Goal: Information Seeking & Learning: Learn about a topic

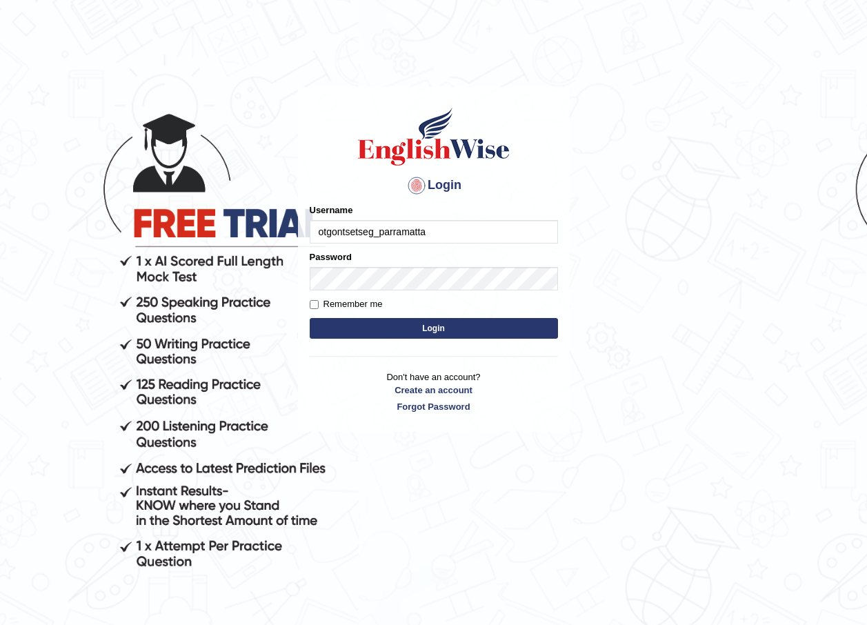
click at [437, 226] on input "otgontsetseg_parramatta" at bounding box center [434, 231] width 248 height 23
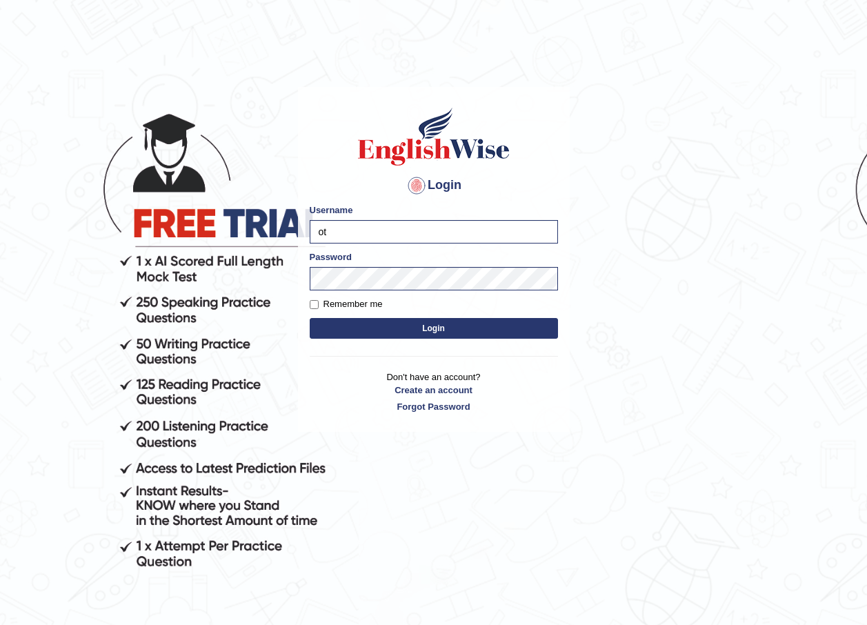
type input "o"
click at [346, 226] on input "Username" at bounding box center [434, 231] width 248 height 23
click at [349, 227] on input "Username" at bounding box center [434, 231] width 248 height 23
click at [331, 169] on div "Login Please fix the following errors: Username Password Remember me Login Don'…" at bounding box center [434, 260] width 272 height 346
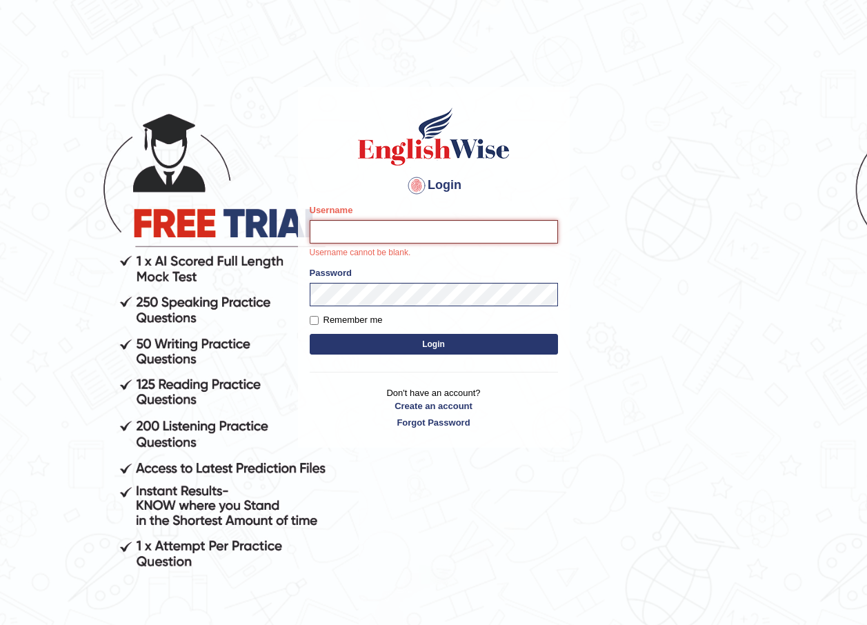
click at [343, 233] on input "Username" at bounding box center [434, 231] width 248 height 23
type input "enkhbayar_parramatta"
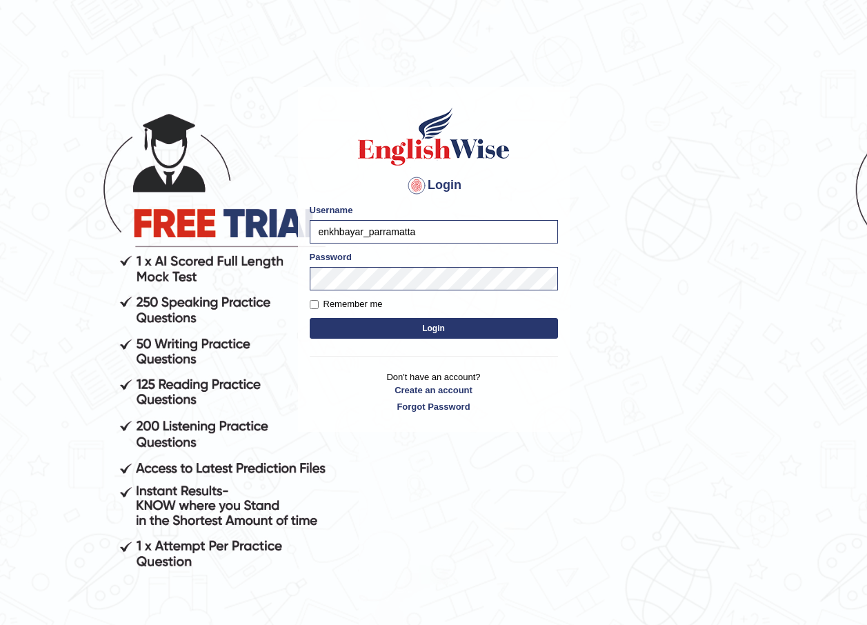
click at [331, 325] on button "Login" at bounding box center [434, 328] width 248 height 21
click at [400, 327] on button "Login" at bounding box center [434, 328] width 248 height 21
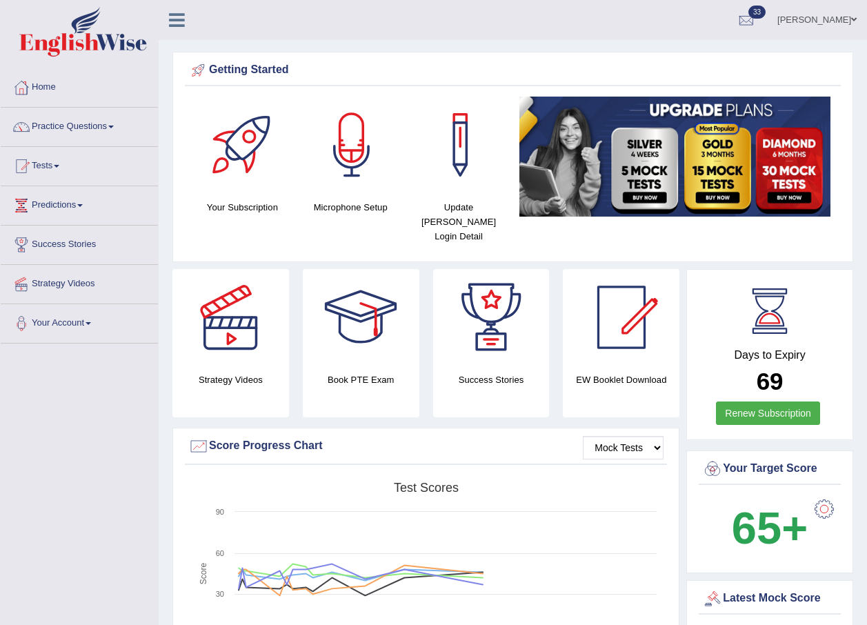
click at [114, 126] on span at bounding box center [111, 127] width 6 height 3
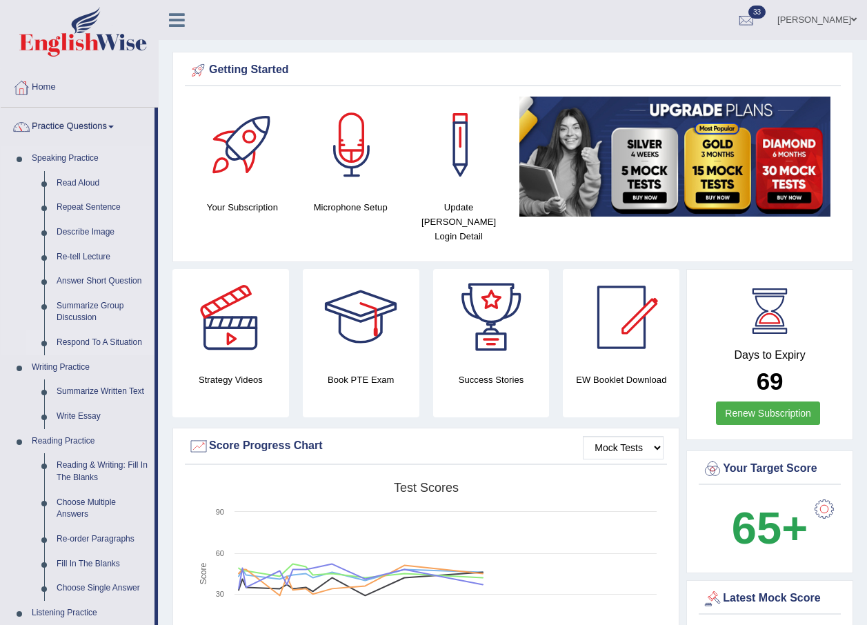
click at [93, 342] on link "Respond To A Situation" at bounding box center [102, 343] width 104 height 25
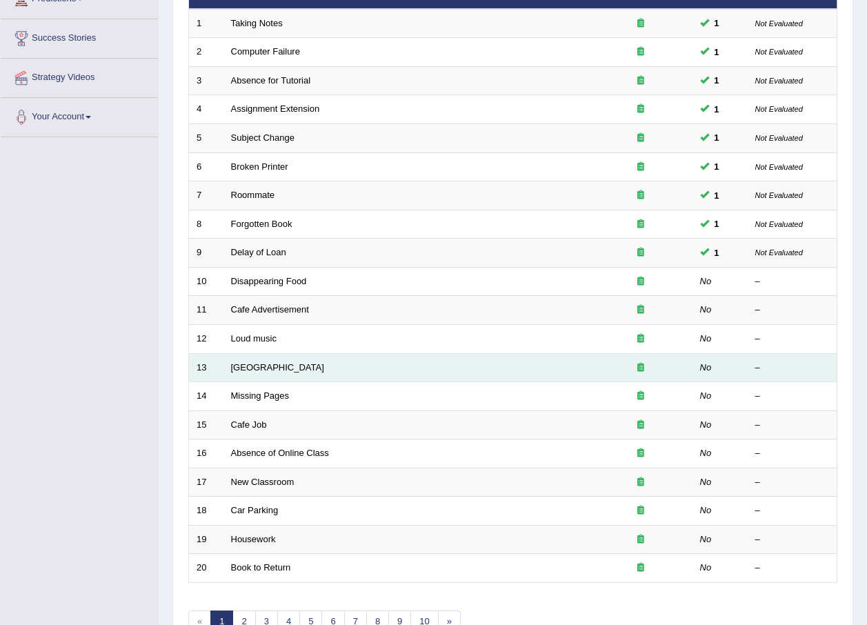
scroll to position [207, 0]
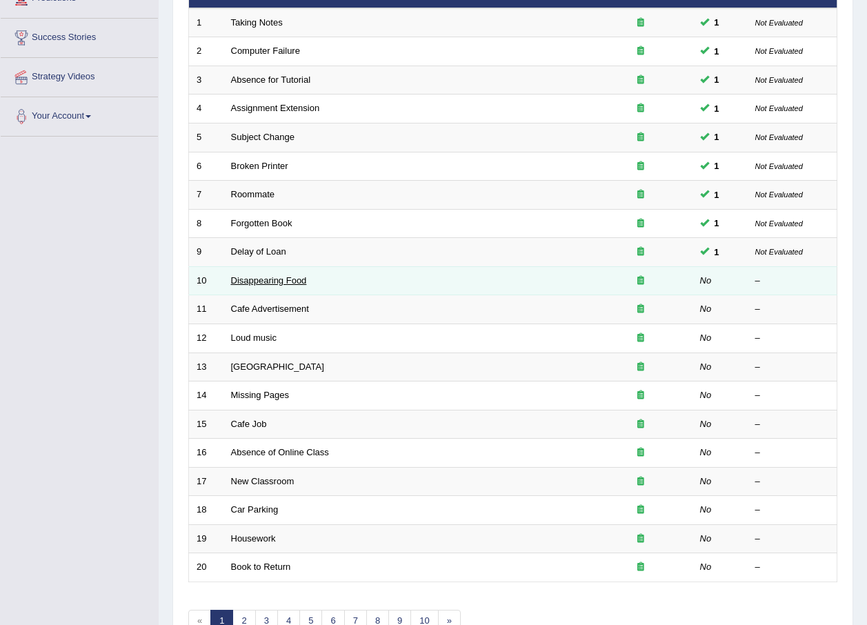
click at [267, 279] on link "Disappearing Food" at bounding box center [269, 280] width 76 height 10
